Goal: Task Accomplishment & Management: Manage account settings

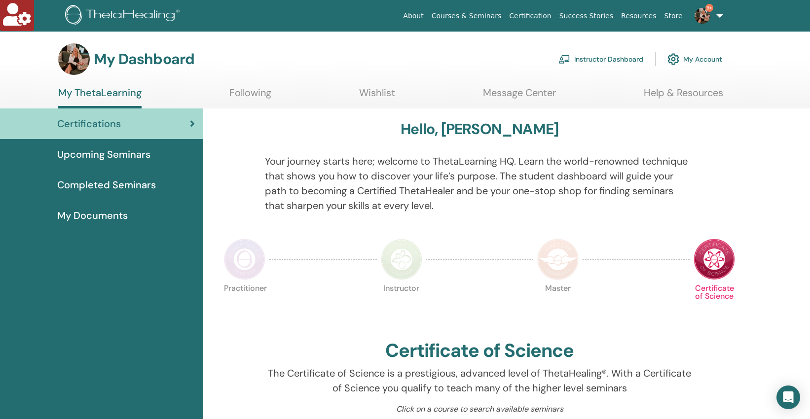
click at [602, 56] on link "Instructor Dashboard" at bounding box center [600, 59] width 85 height 22
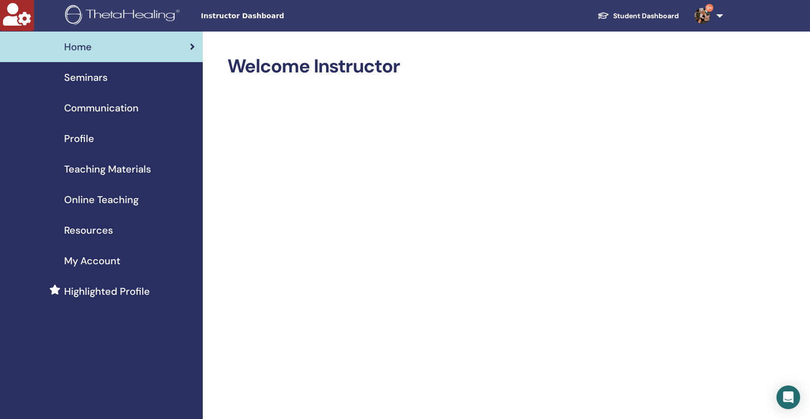
click at [99, 77] on span "Seminars" at bounding box center [85, 77] width 43 height 15
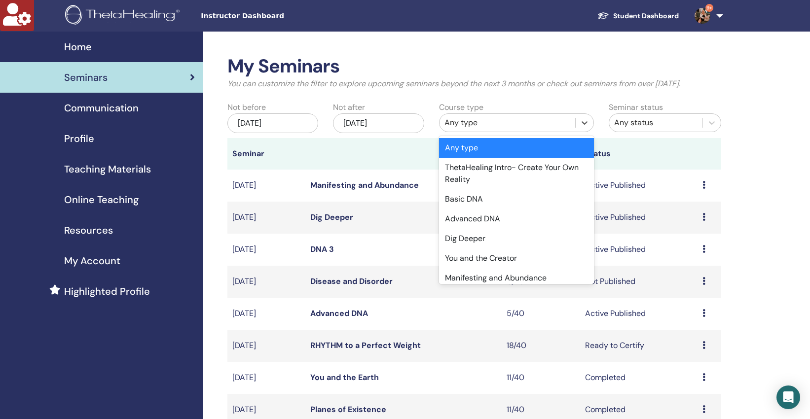
click at [493, 126] on div "Any type" at bounding box center [507, 123] width 126 height 12
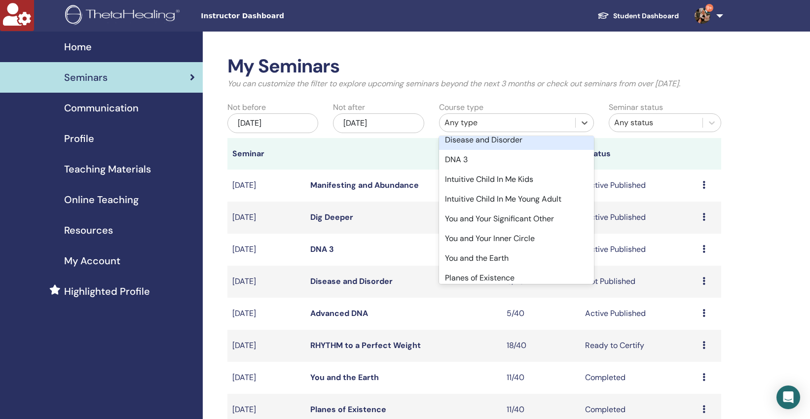
scroll to position [209, 0]
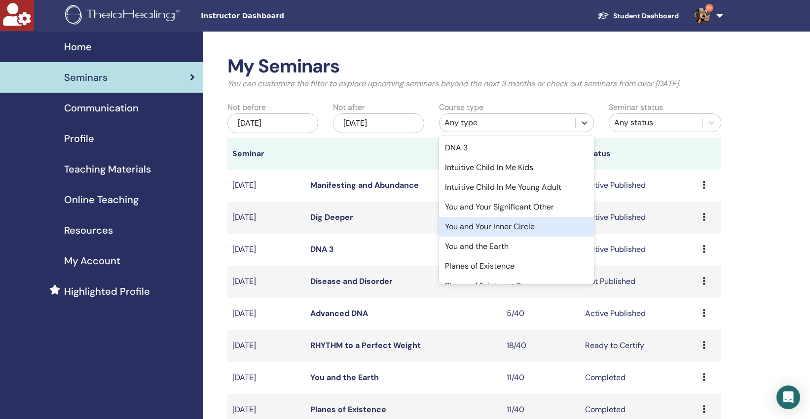
click at [506, 227] on div "You and Your Inner Circle" at bounding box center [516, 227] width 155 height 20
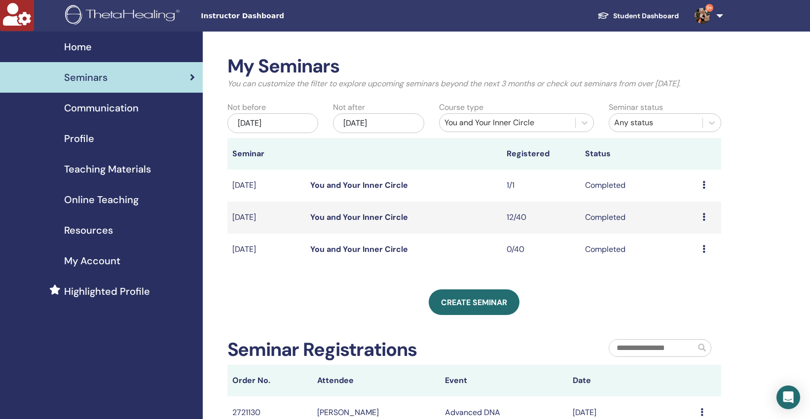
click at [402, 119] on div "Nov/21, 2025" at bounding box center [378, 123] width 91 height 20
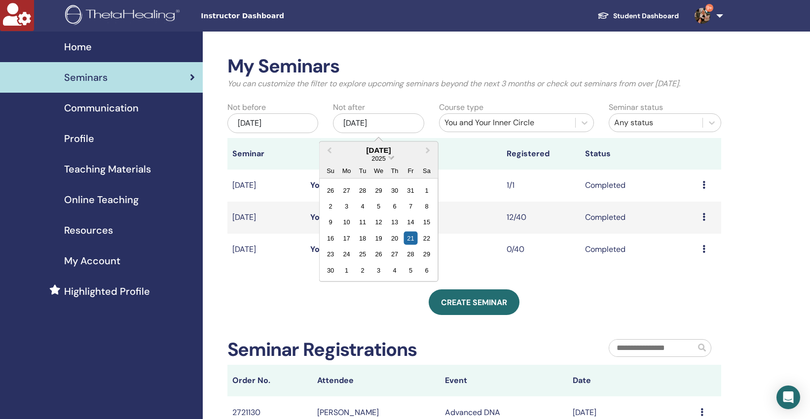
click at [391, 160] on span "Choose Date" at bounding box center [391, 156] width 6 height 6
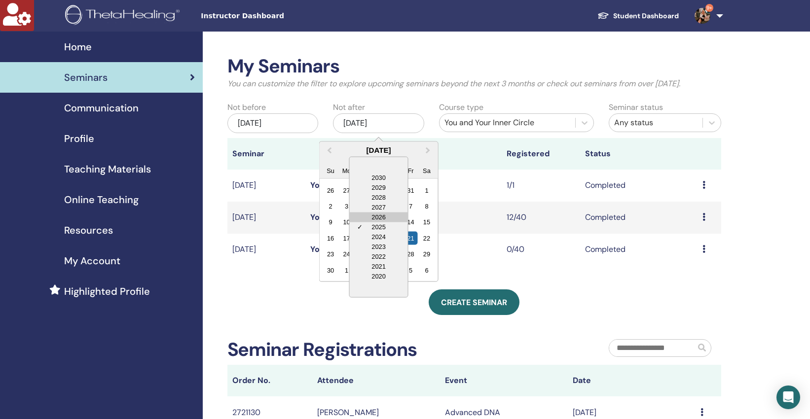
click at [382, 215] on div "2026" at bounding box center [379, 217] width 58 height 10
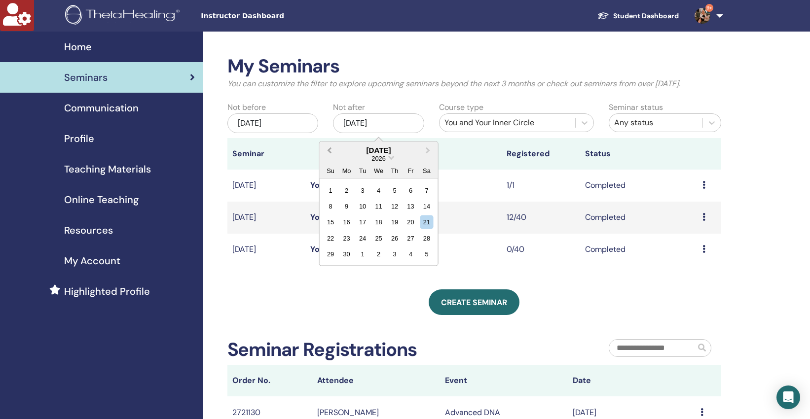
click at [329, 149] on span "Previous Month" at bounding box center [329, 150] width 0 height 10
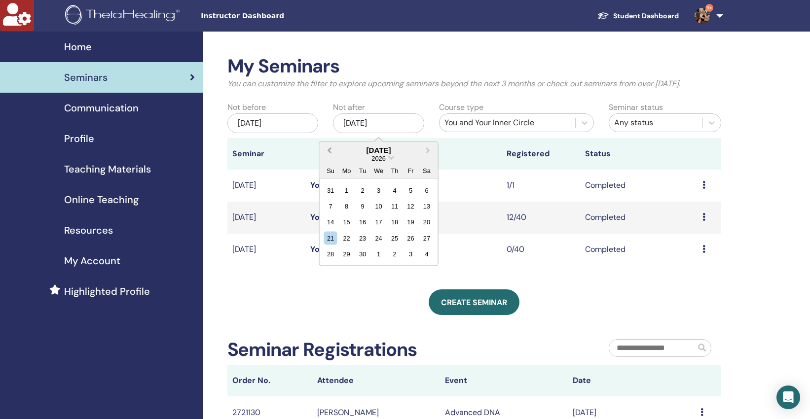
click at [329, 149] on span "Previous Month" at bounding box center [329, 150] width 0 height 10
click at [423, 239] on div "28" at bounding box center [426, 237] width 13 height 13
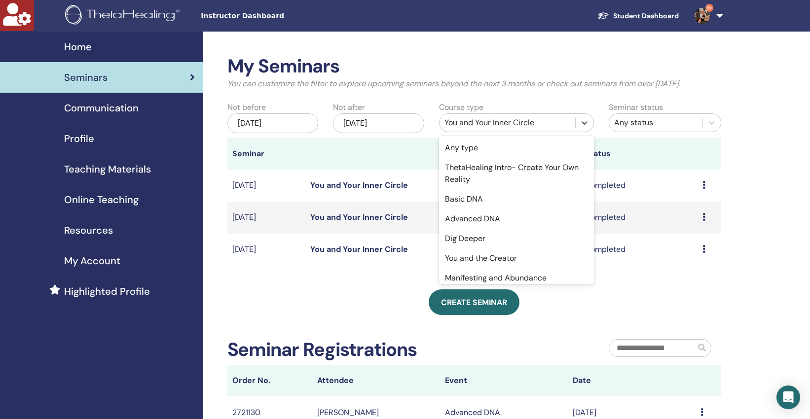
scroll to position [168, 0]
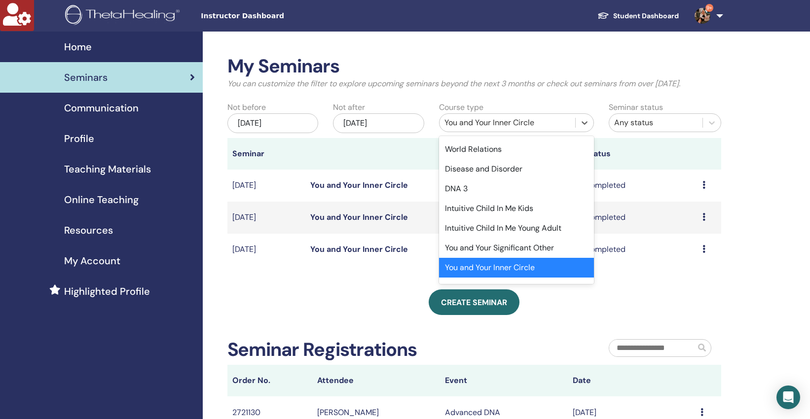
click at [544, 122] on div "You and Your Inner Circle" at bounding box center [507, 123] width 126 height 12
click at [524, 267] on div "You and Your Inner Circle" at bounding box center [516, 268] width 155 height 20
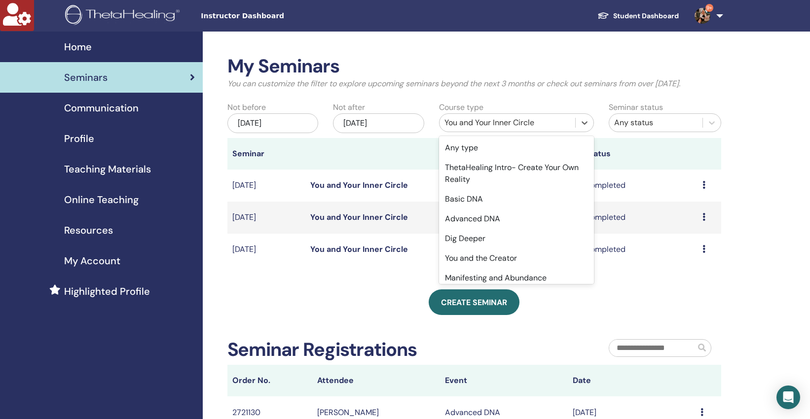
click at [538, 118] on div "You and Your Inner Circle" at bounding box center [507, 123] width 126 height 12
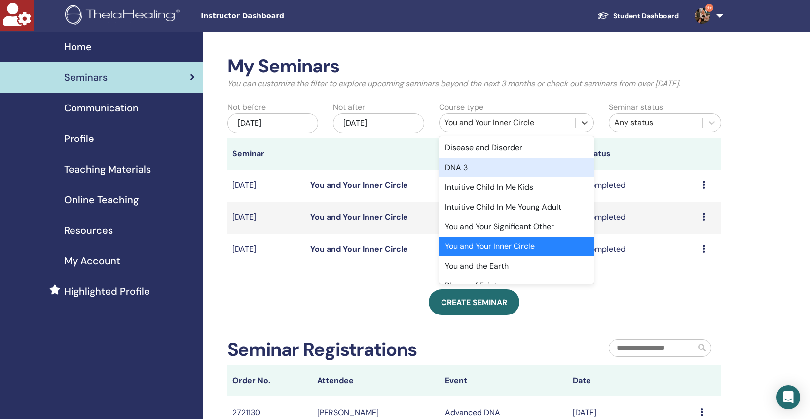
scroll to position [230, 0]
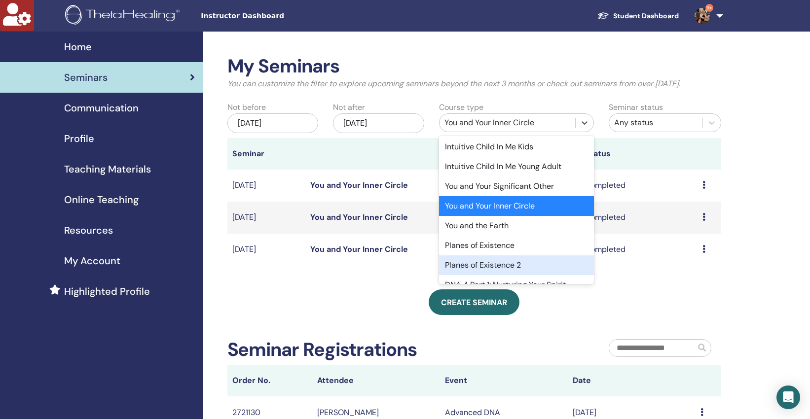
click at [499, 263] on div "Planes of Existence 2" at bounding box center [516, 265] width 155 height 20
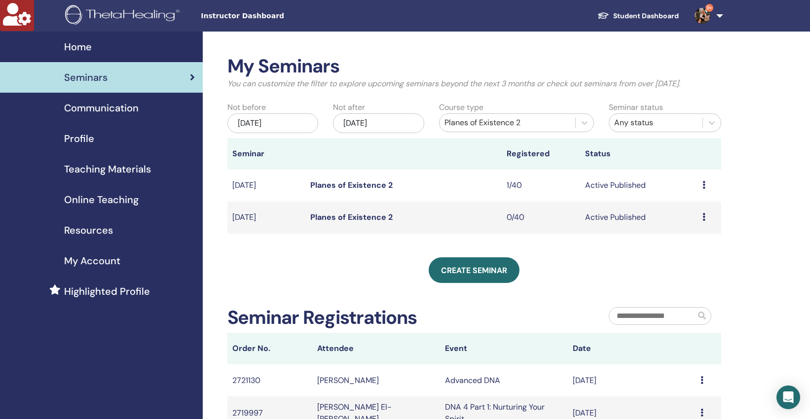
click at [327, 186] on link "Planes of Existence 2" at bounding box center [351, 185] width 82 height 10
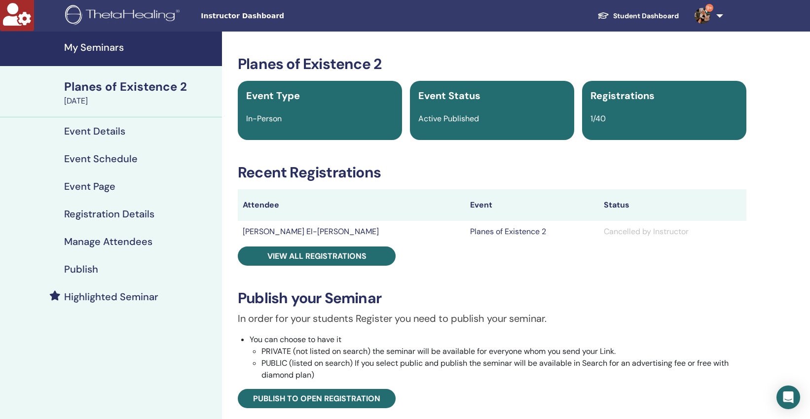
click at [85, 244] on h4 "Manage Attendees" at bounding box center [108, 242] width 88 height 12
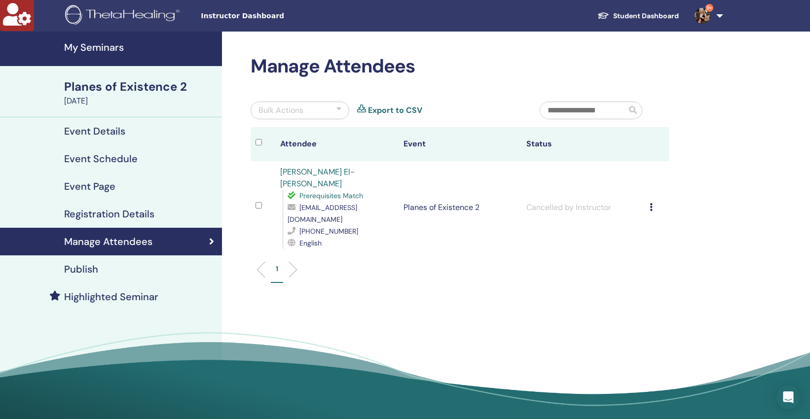
click at [91, 271] on h4 "Publish" at bounding box center [81, 269] width 34 height 12
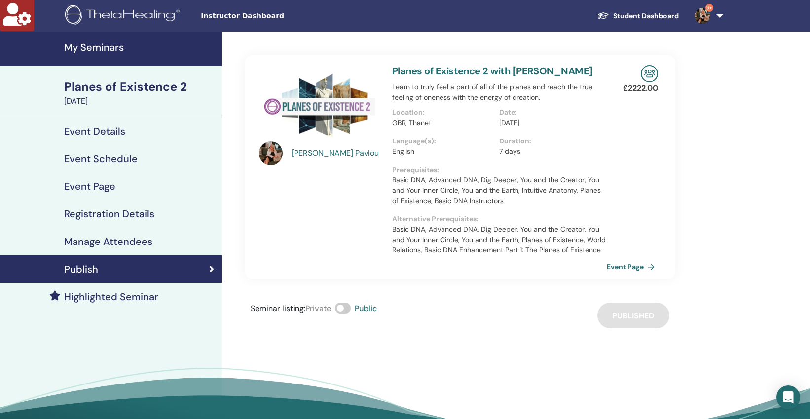
click at [343, 309] on span at bounding box center [343, 308] width 16 height 11
click at [117, 240] on h4 "Manage Attendees" at bounding box center [108, 242] width 88 height 12
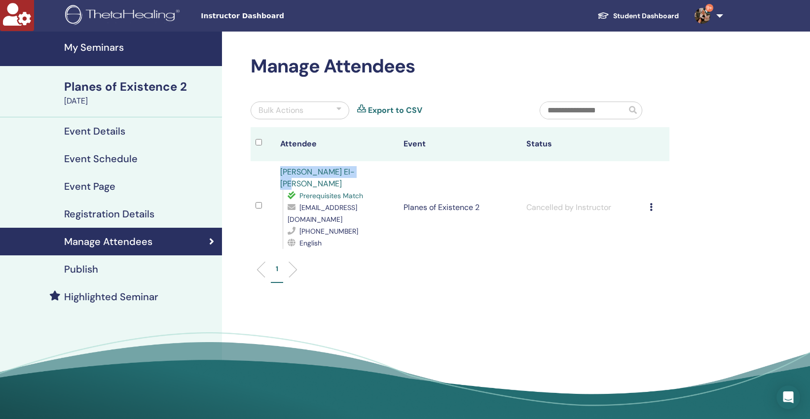
copy link "Erica Patton El-Hady"
drag, startPoint x: 359, startPoint y: 173, endPoint x: 281, endPoint y: 170, distance: 78.4
click at [277, 171] on td "Erica Patton El-Hady Prerequisites Match ericageneelhady@gmail.com +20102793019…" at bounding box center [336, 207] width 123 height 93
